Goal: Task Accomplishment & Management: Use online tool/utility

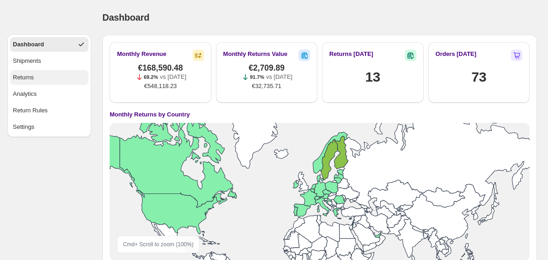
click at [36, 80] on button "Returns" at bounding box center [49, 77] width 78 height 15
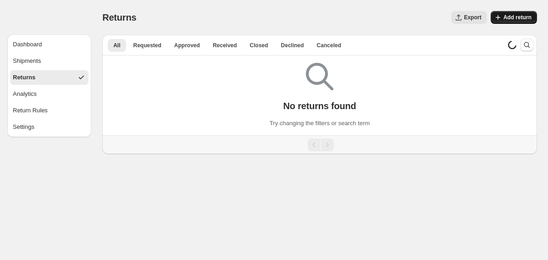
click at [512, 20] on span "Add return" at bounding box center [518, 17] width 28 height 7
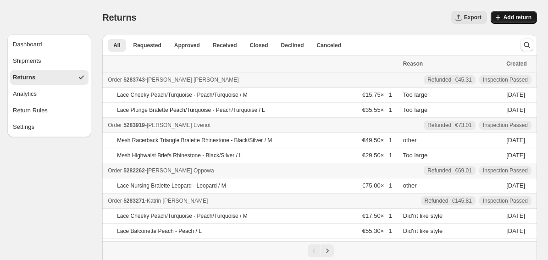
click at [519, 19] on span "Add return" at bounding box center [518, 17] width 28 height 7
